Goal: Navigation & Orientation: Find specific page/section

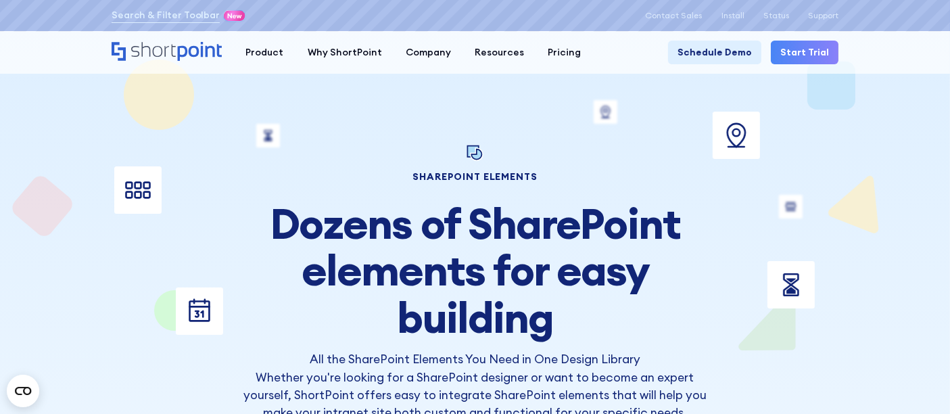
click at [522, 163] on div at bounding box center [475, 153] width 470 height 20
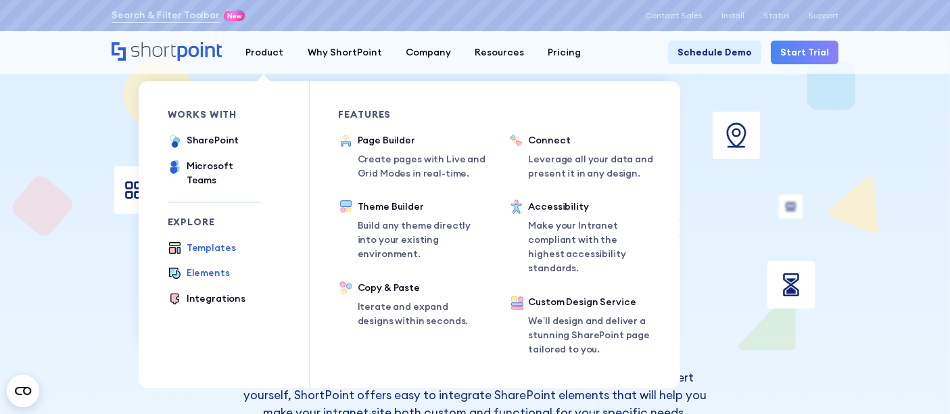
click at [212, 241] on div "Templates" at bounding box center [211, 248] width 49 height 14
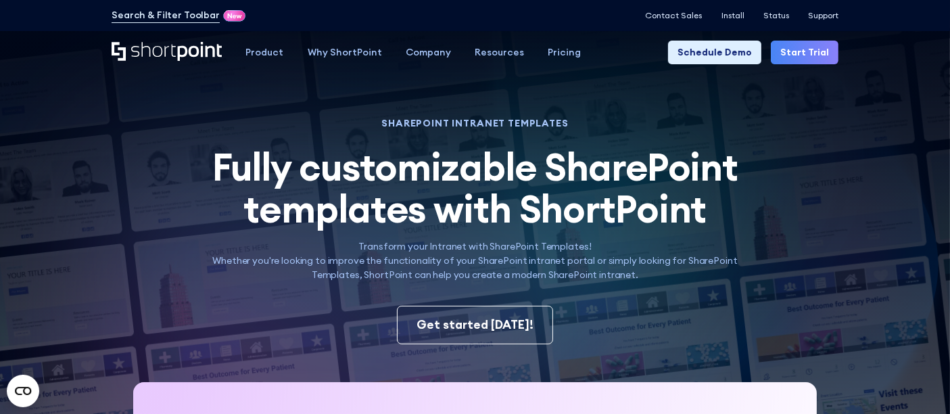
click at [172, 51] on icon "Home" at bounding box center [167, 51] width 110 height 19
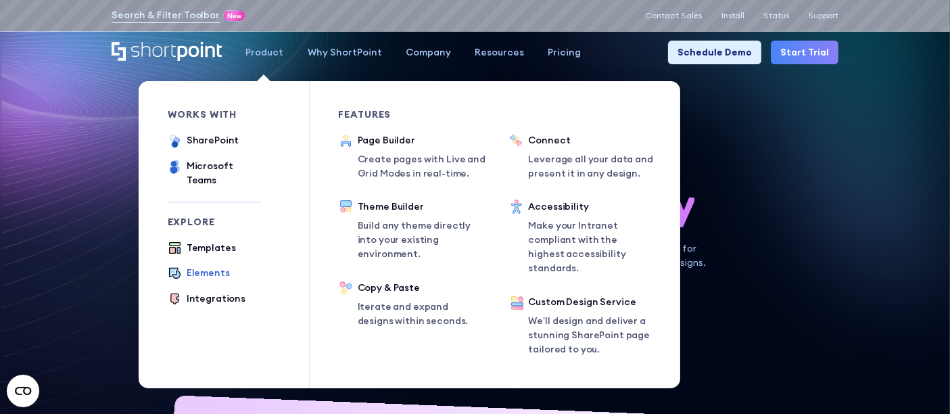
click at [203, 266] on div "Elements" at bounding box center [208, 273] width 43 height 14
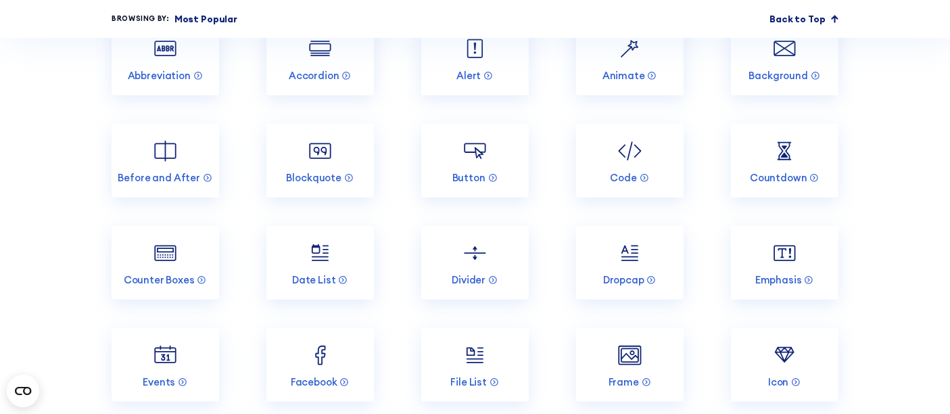
scroll to position [1300, 0]
click at [142, 183] on p "Before and After" at bounding box center [159, 176] width 82 height 13
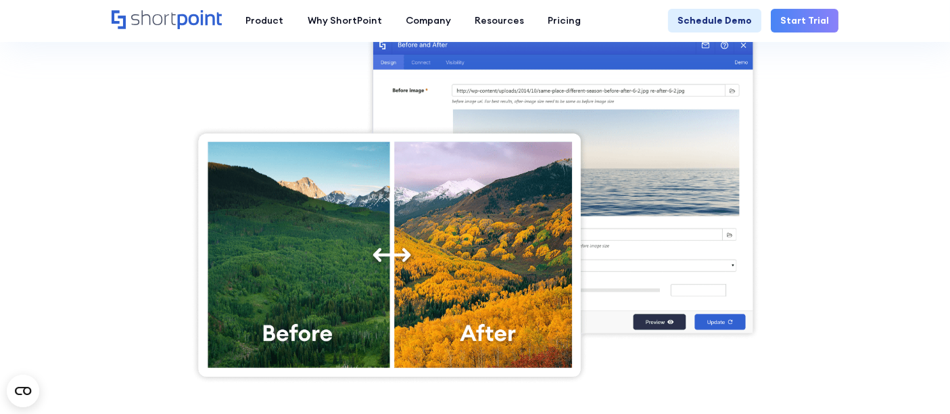
scroll to position [400, 0]
